Goal: Transaction & Acquisition: Purchase product/service

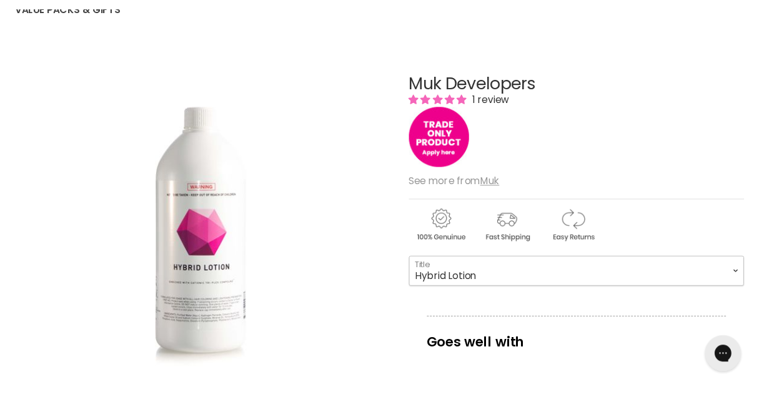
scroll to position [152, 0]
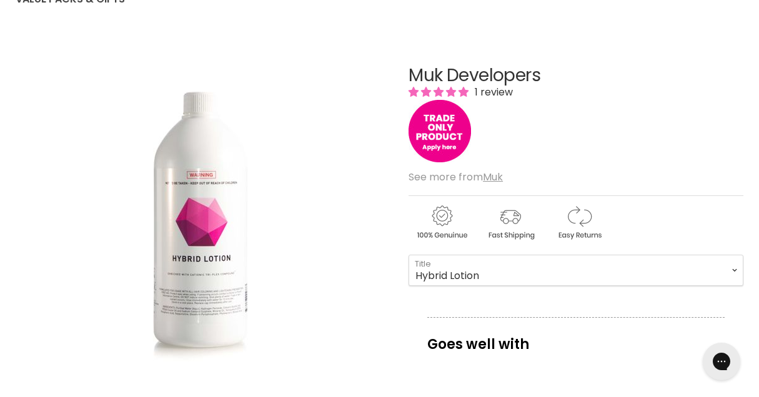
drag, startPoint x: 186, startPoint y: 239, endPoint x: 80, endPoint y: 224, distance: 107.2
click at [205, 207] on img "Muk Developers image. Click or Scroll to Zoom." at bounding box center [203, 222] width 200 height 300
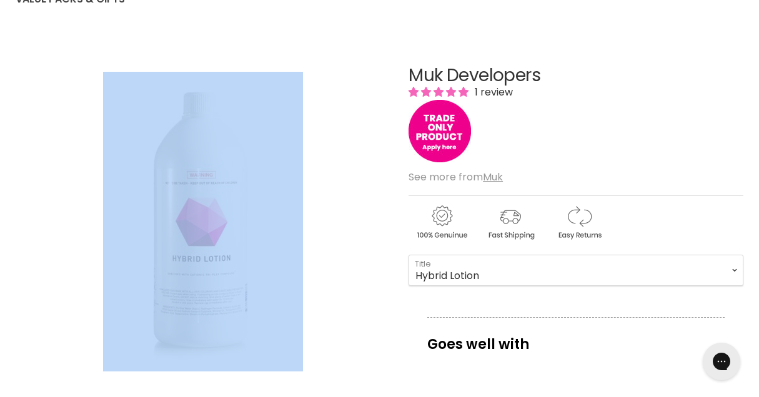
drag, startPoint x: 205, startPoint y: 207, endPoint x: -69, endPoint y: 252, distance: 278.0
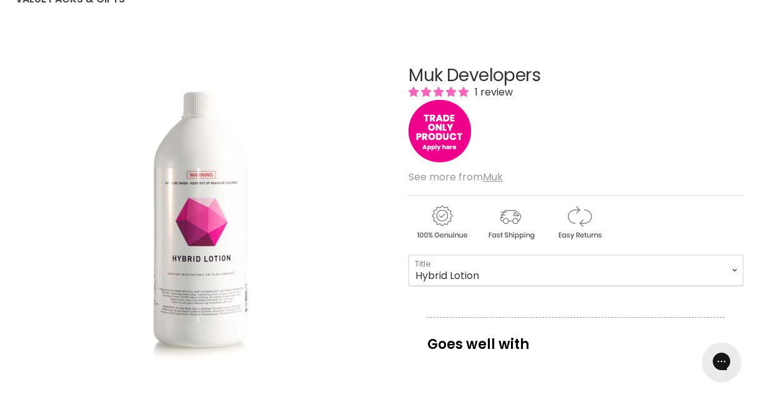
drag, startPoint x: 157, startPoint y: 227, endPoint x: 104, endPoint y: 224, distance: 53.2
click at [206, 220] on img "Muk Developers image. Click or Scroll to Zoom." at bounding box center [203, 222] width 200 height 300
drag, startPoint x: 206, startPoint y: 220, endPoint x: 267, endPoint y: 175, distance: 76.0
click at [186, 200] on img "Muk Developers image. Click or Scroll to Zoom." at bounding box center [203, 222] width 200 height 300
drag, startPoint x: 201, startPoint y: 192, endPoint x: 181, endPoint y: 204, distance: 22.9
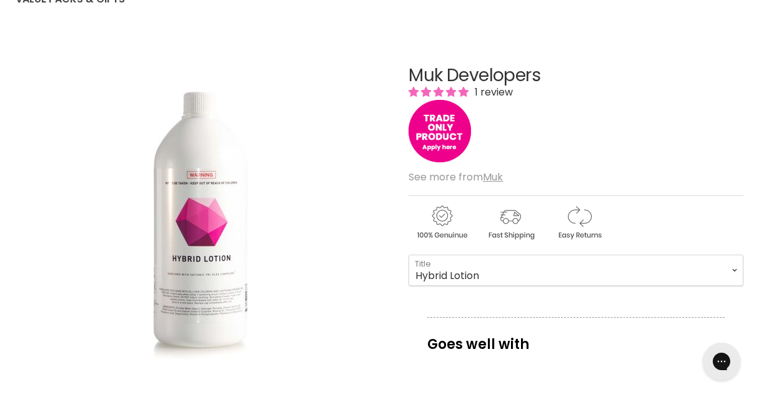
drag, startPoint x: 185, startPoint y: 205, endPoint x: 183, endPoint y: 199, distance: 6.5
click at [183, 199] on img "Muk Developers image. Click or Scroll to Zoom." at bounding box center [203, 222] width 200 height 300
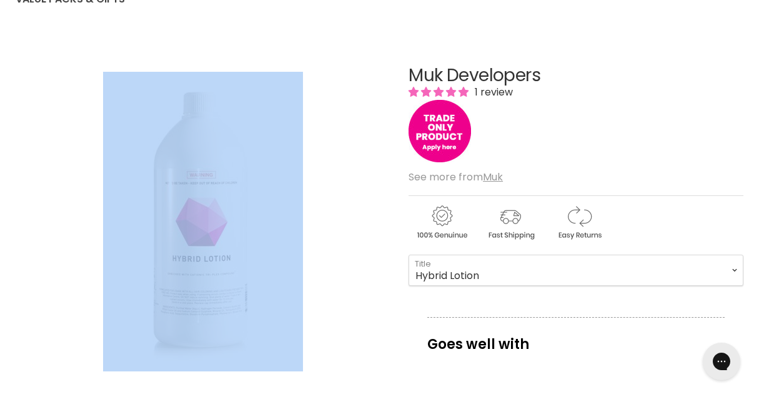
drag, startPoint x: 214, startPoint y: 201, endPoint x: 107, endPoint y: 236, distance: 112.2
drag, startPoint x: 207, startPoint y: 196, endPoint x: 66, endPoint y: 247, distance: 150.2
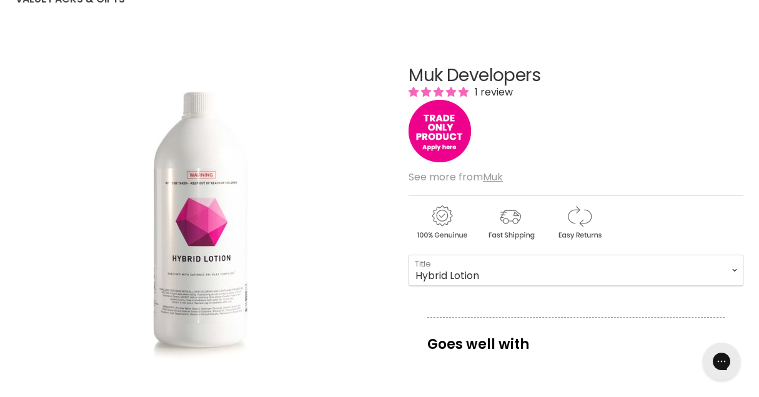
click at [378, 180] on div "Click or scroll to zoom Tap or pinch to zoom" at bounding box center [203, 222] width 375 height 375
drag, startPoint x: 406, startPoint y: 69, endPoint x: 564, endPoint y: 79, distance: 157.8
click at [516, 152] on div "Muk Developers 1 review" at bounding box center [576, 115] width 335 height 99
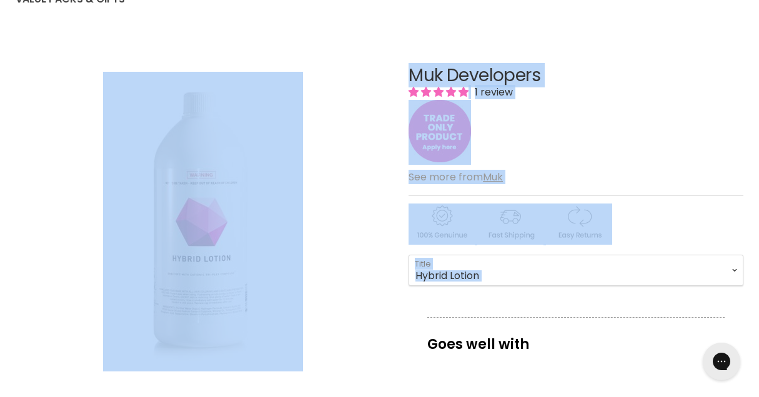
drag, startPoint x: 370, startPoint y: 44, endPoint x: 564, endPoint y: 303, distance: 323.2
copy article "Click or scroll to zoom Tap or pinch to zoom Click or scroll to zoom Tap or pin…"
click at [349, 156] on div "Click or scroll to zoom Tap or pinch to zoom" at bounding box center [203, 222] width 375 height 375
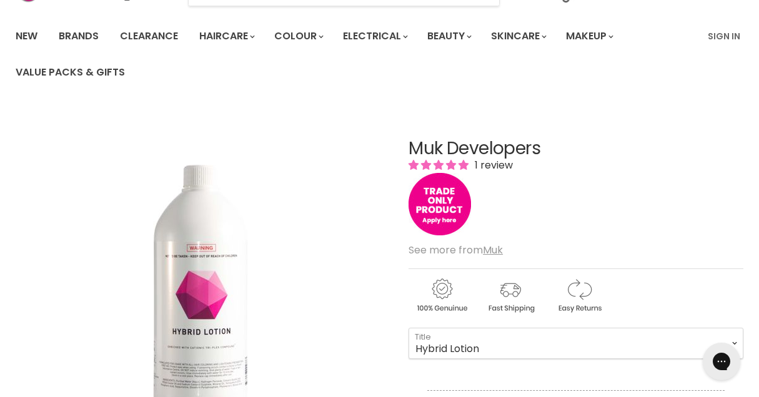
scroll to position [48, 0]
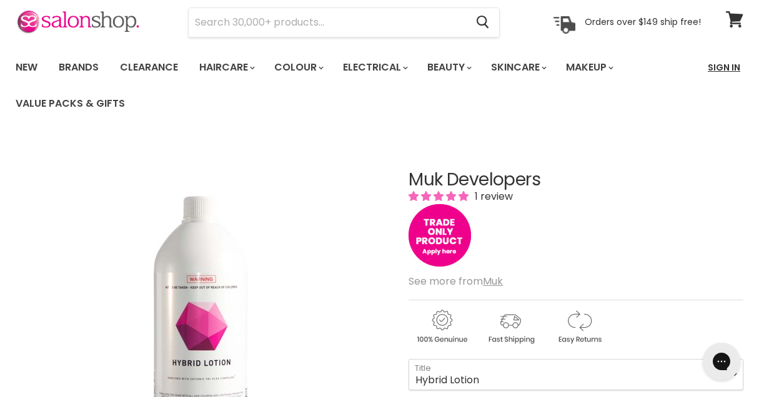
click at [672, 63] on link "Sign In" at bounding box center [723, 67] width 47 height 26
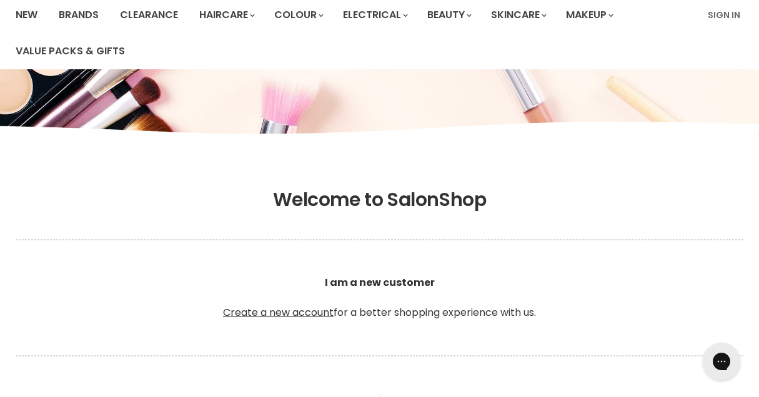
scroll to position [99, 0]
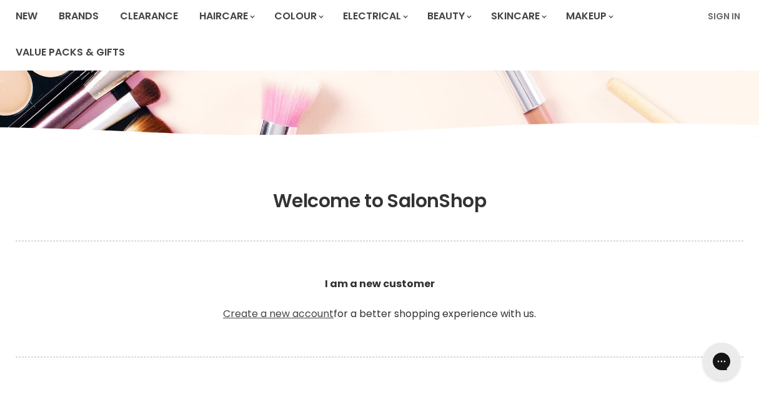
click at [289, 312] on link "Create a new account" at bounding box center [278, 314] width 111 height 14
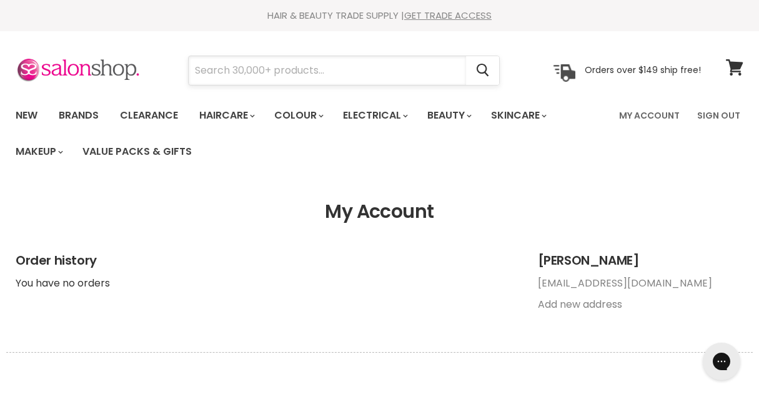
click at [219, 69] on input "Search" at bounding box center [327, 70] width 277 height 29
paste input "Muk DevelopersMuk DevelopersMuk DevelopersMuk DevelopersMuk Developers Muk Deve…"
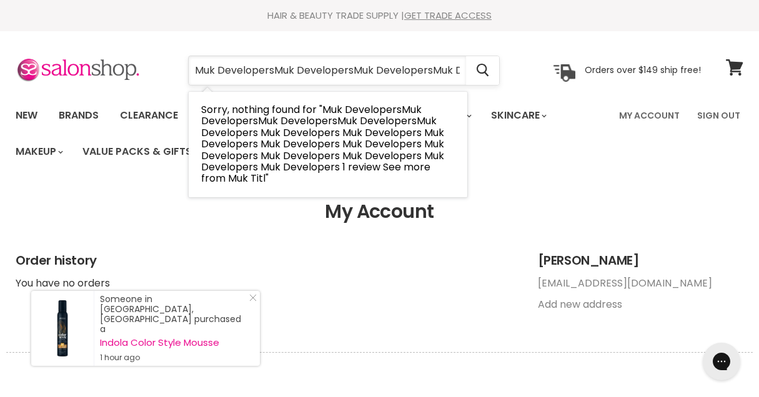
type input "Muk DevelopersMuk DevelopersMuk DevelopersMuk DevelopersMuk Developers Muk Deve…"
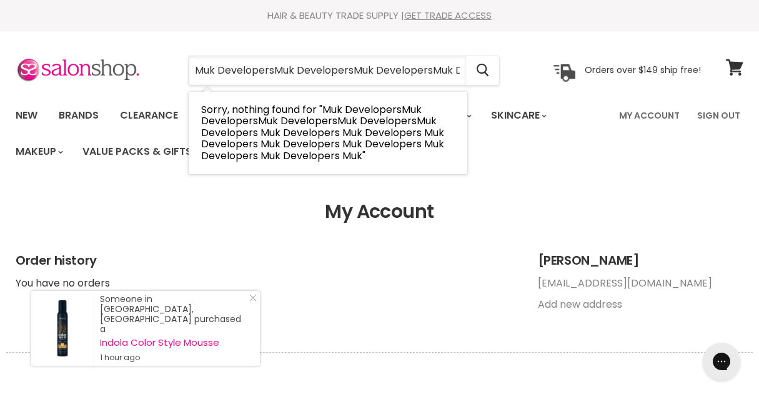
drag, startPoint x: 462, startPoint y: 67, endPoint x: 76, endPoint y: 29, distance: 387.5
click at [76, 29] on header "Skip to content HAIR & BEAUTY TRADE SUPPLY | GET TRADE ACCESS HAIR & BEAUTY TRA…" at bounding box center [379, 85] width 759 height 170
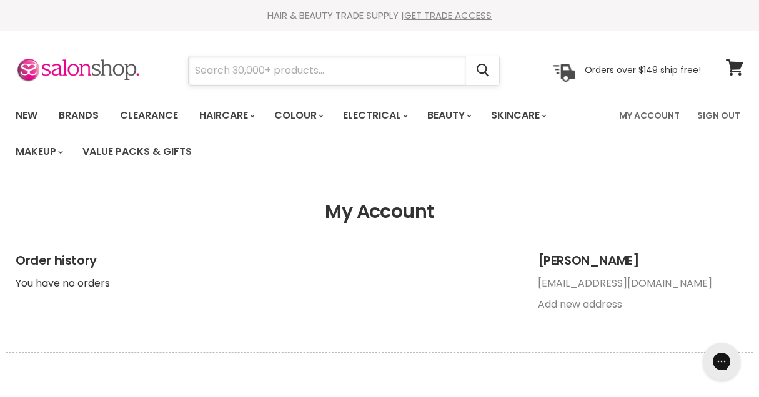
click at [268, 76] on input "Search" at bounding box center [327, 70] width 277 height 29
paste input "Muk Hybrid Colour Lotion 950ml"
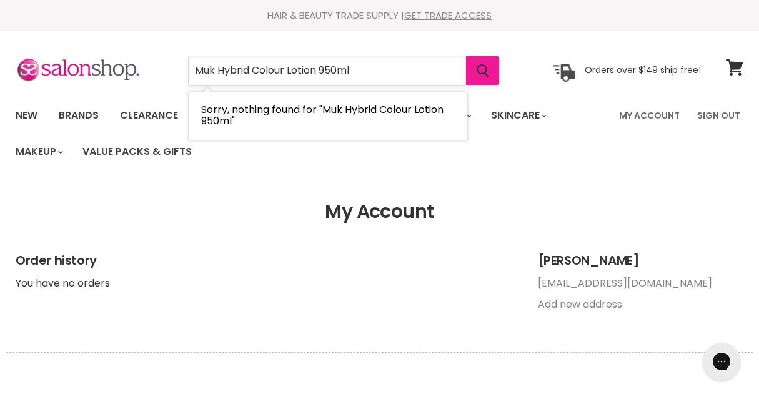
type input "Muk Hybrid Colour Lotion 950ml"
click at [483, 69] on icon "Search" at bounding box center [483, 70] width 12 height 13
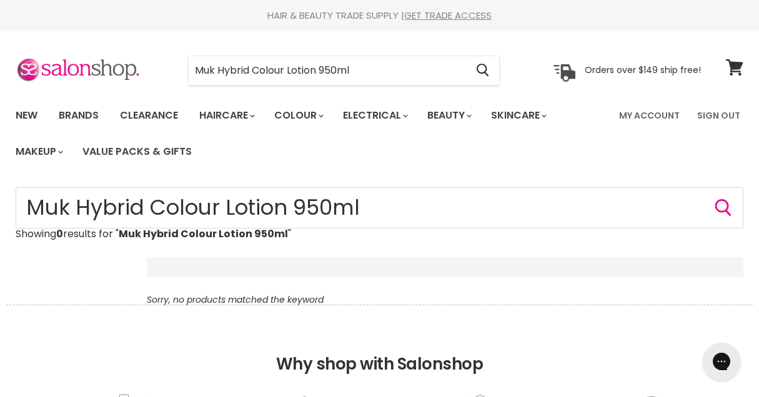
click at [101, 276] on div "Home No results for “Muk Hybrid Colour Lotion 950ml” Muk Hybrid Colour Lotion 9…" at bounding box center [379, 245] width 759 height 117
click at [213, 209] on input "Muk Hybrid Colour Lotion 950ml" at bounding box center [380, 207] width 728 height 41
click at [724, 205] on icon "Search" at bounding box center [723, 207] width 17 height 17
click at [219, 269] on div "Main content" at bounding box center [266, 267] width 239 height 10
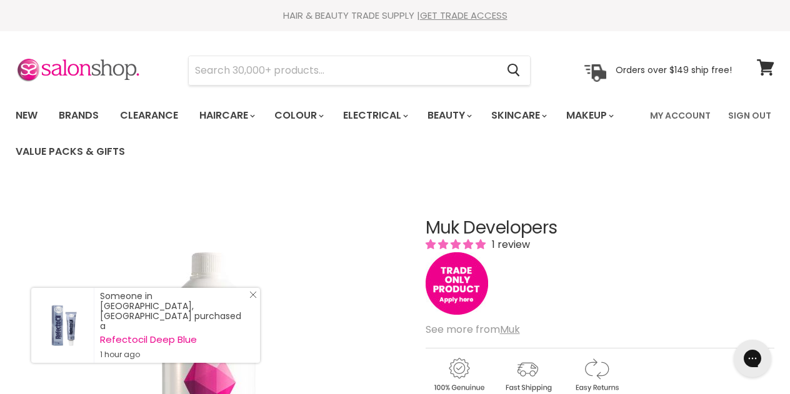
click at [252, 299] on icon "Close Icon" at bounding box center [252, 294] width 7 height 7
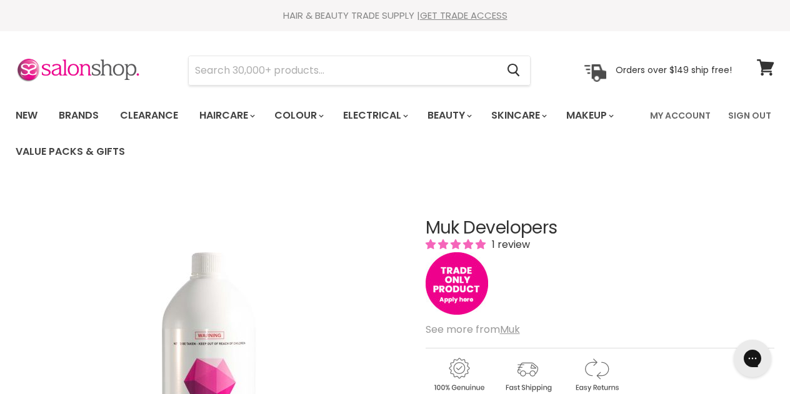
click at [472, 222] on h1 "Muk Developers" at bounding box center [600, 228] width 349 height 19
click at [212, 299] on img "Muk Developers image. Click or Scroll to Zoom." at bounding box center [211, 382] width 200 height 300
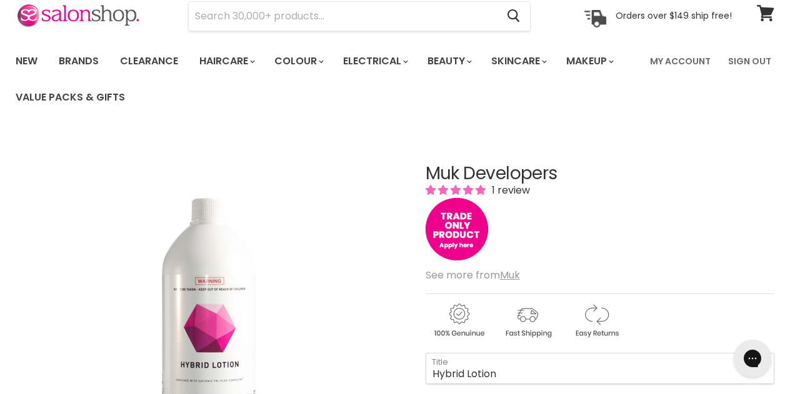
scroll to position [61, 0]
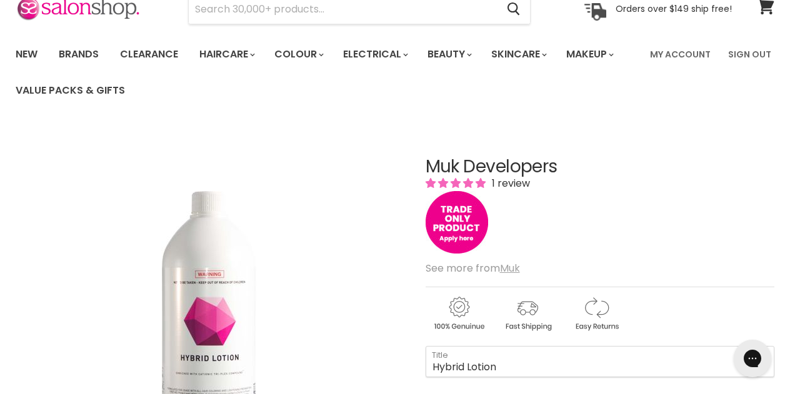
click at [517, 264] on u "Muk" at bounding box center [510, 268] width 20 height 14
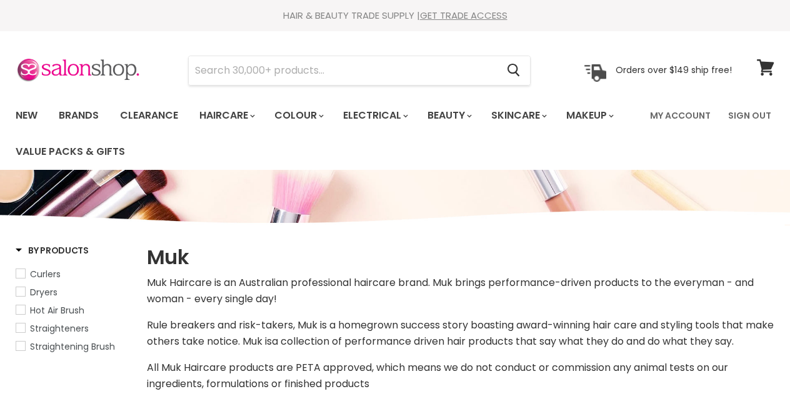
select select "manual"
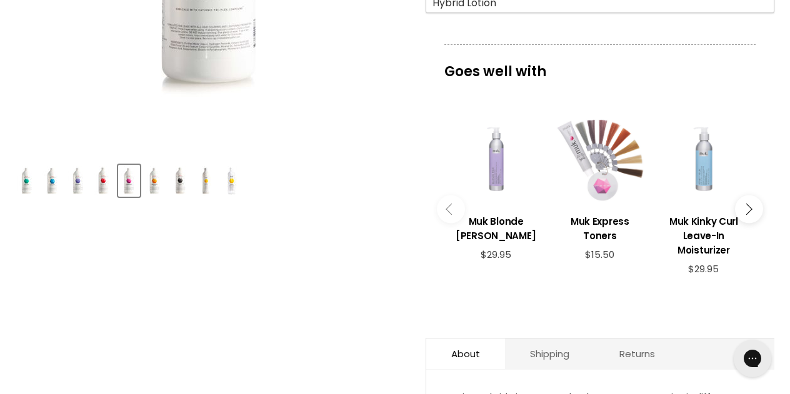
scroll to position [568, 0]
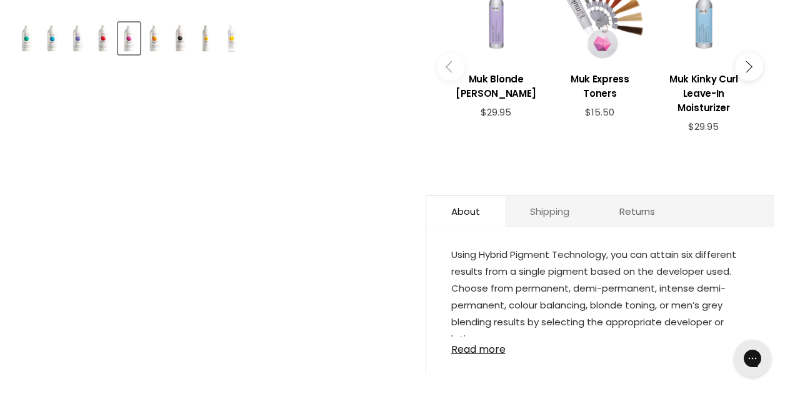
click at [551, 209] on link "Shipping" at bounding box center [549, 211] width 89 height 31
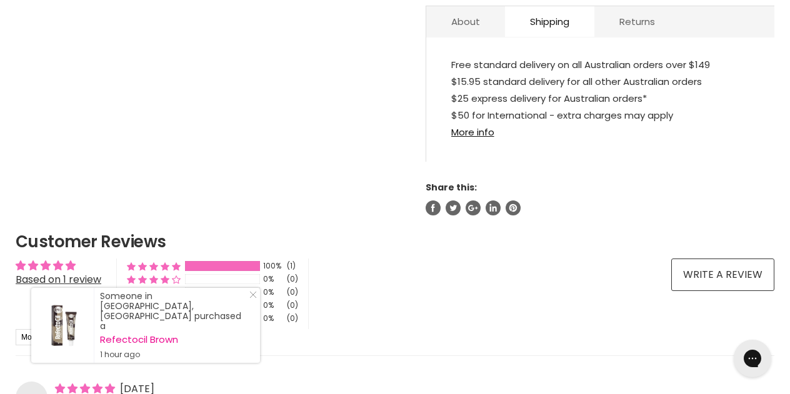
scroll to position [757, 0]
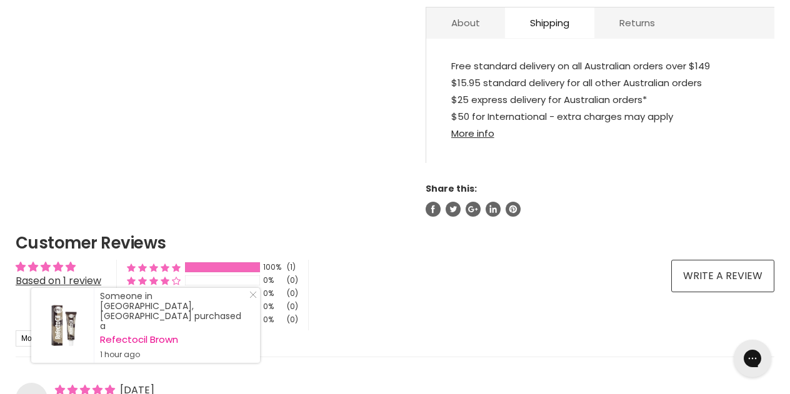
click at [477, 132] on link "More info" at bounding box center [472, 133] width 43 height 13
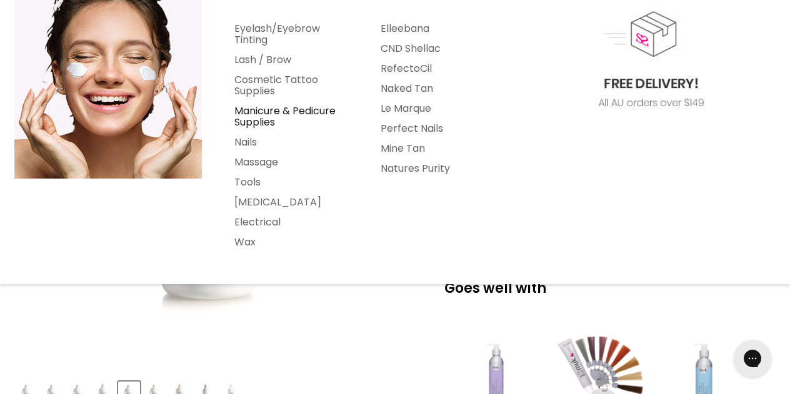
scroll to position [211, 0]
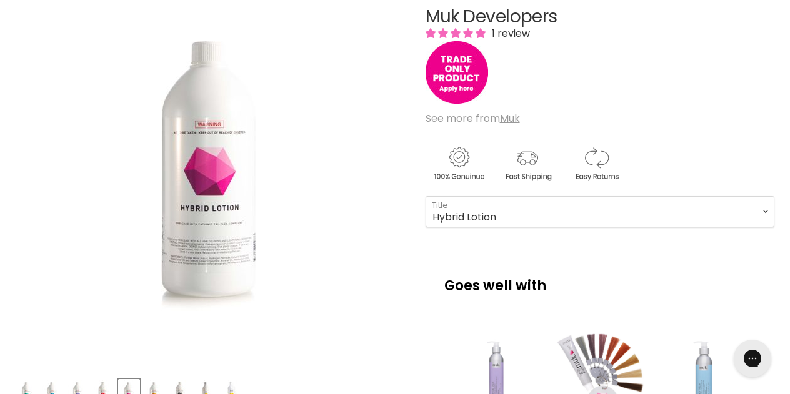
click at [497, 250] on div "Muk Developers 1 review See more from Muk 10Vol - 20Vol - 30Vol - 40Vol - Hybri…" at bounding box center [600, 369] width 349 height 787
click at [501, 262] on p "Goes well with" at bounding box center [599, 279] width 311 height 41
click at [497, 289] on p "Goes well with" at bounding box center [599, 279] width 311 height 41
click at [304, 228] on img "Muk Developers image. Click or Scroll to Zoom." at bounding box center [211, 171] width 200 height 300
click at [211, 220] on img "Muk Developers image. Click or Scroll to Zoom." at bounding box center [211, 171] width 200 height 300
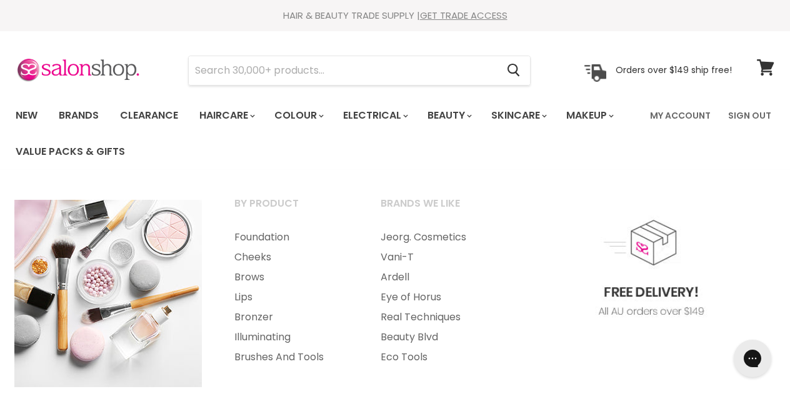
scroll to position [0, 0]
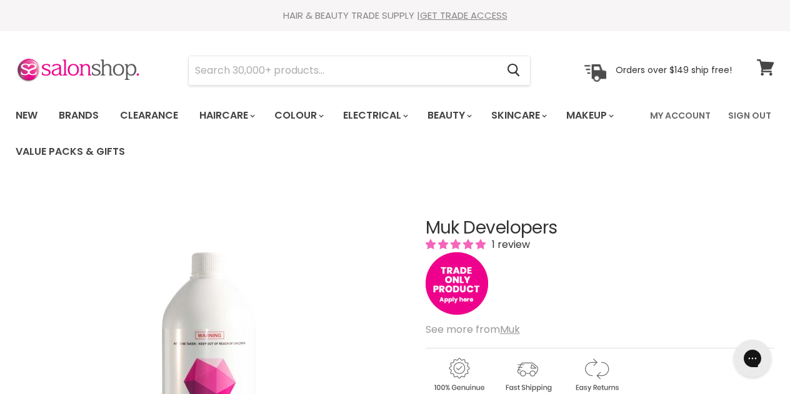
click at [765, 62] on icon at bounding box center [765, 67] width 17 height 16
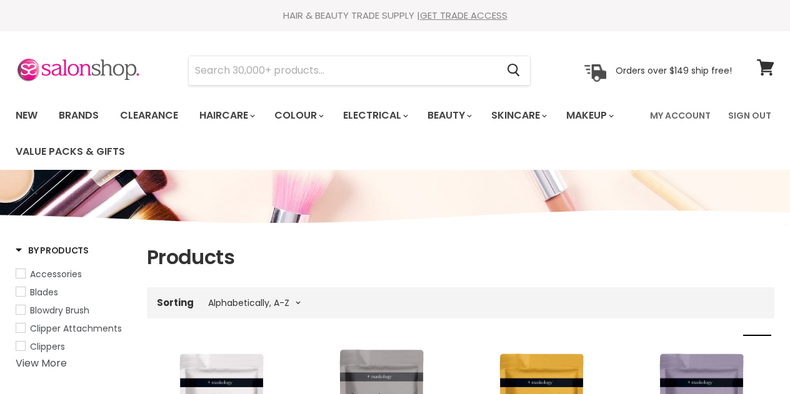
select select "title-ascending"
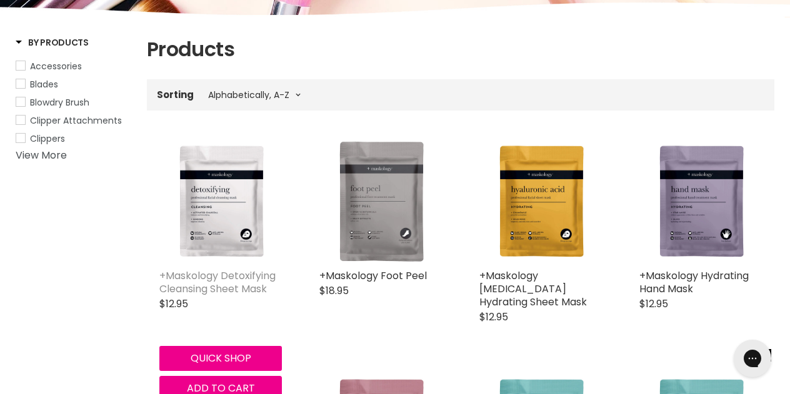
click at [227, 274] on link "+Maskology Detoxifying Cleansing Sheet Mask" at bounding box center [217, 282] width 116 height 27
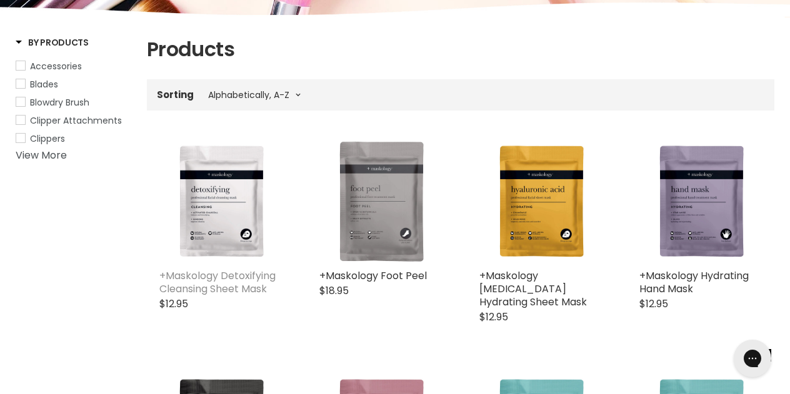
scroll to position [187, 0]
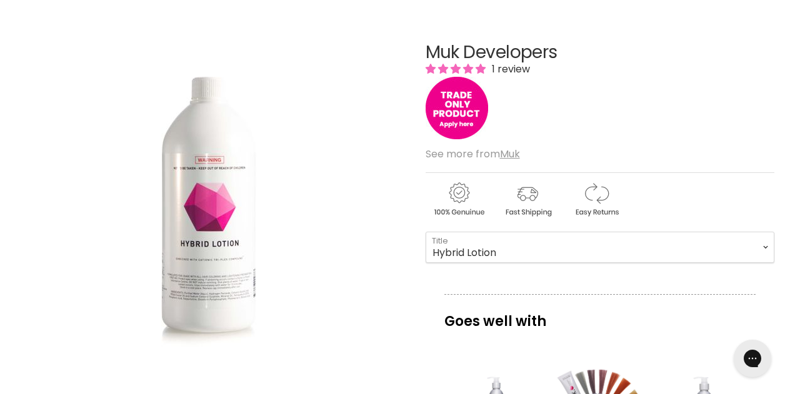
scroll to position [205, 0]
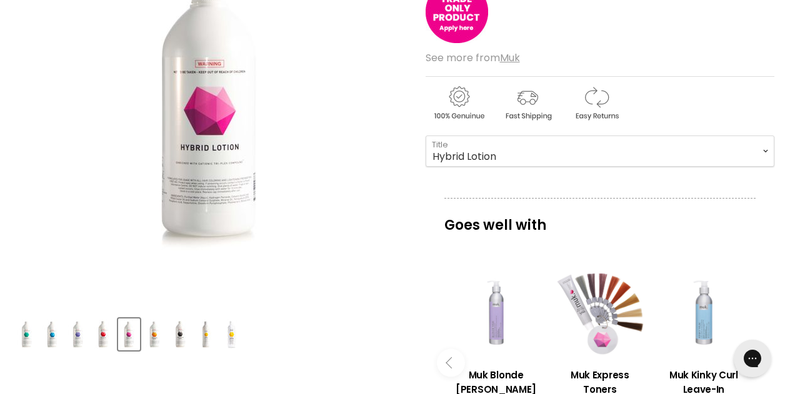
scroll to position [273, 0]
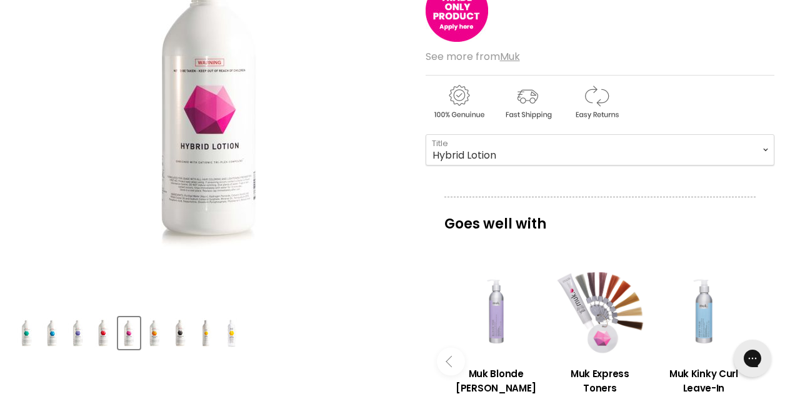
click at [553, 214] on p "Goes well with" at bounding box center [599, 217] width 311 height 41
click at [510, 216] on p "Goes well with" at bounding box center [599, 217] width 311 height 41
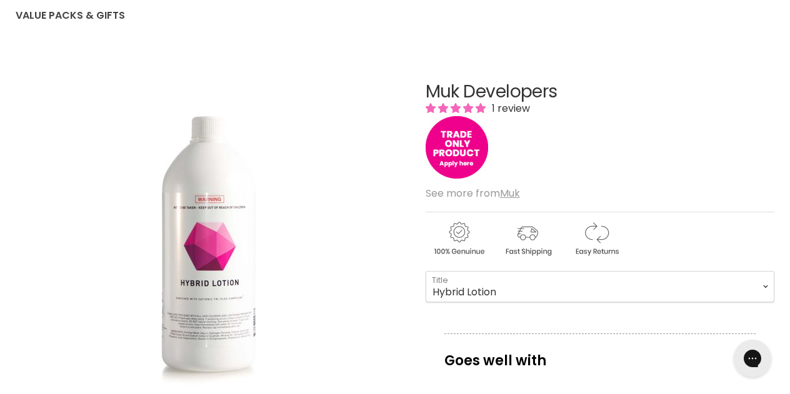
scroll to position [136, 0]
drag, startPoint x: 425, startPoint y: 84, endPoint x: 587, endPoint y: 83, distance: 162.5
click at [587, 83] on h1 "Muk Developers" at bounding box center [600, 91] width 349 height 19
copy h1 "Muk Developers"
